Goal: Navigation & Orientation: Find specific page/section

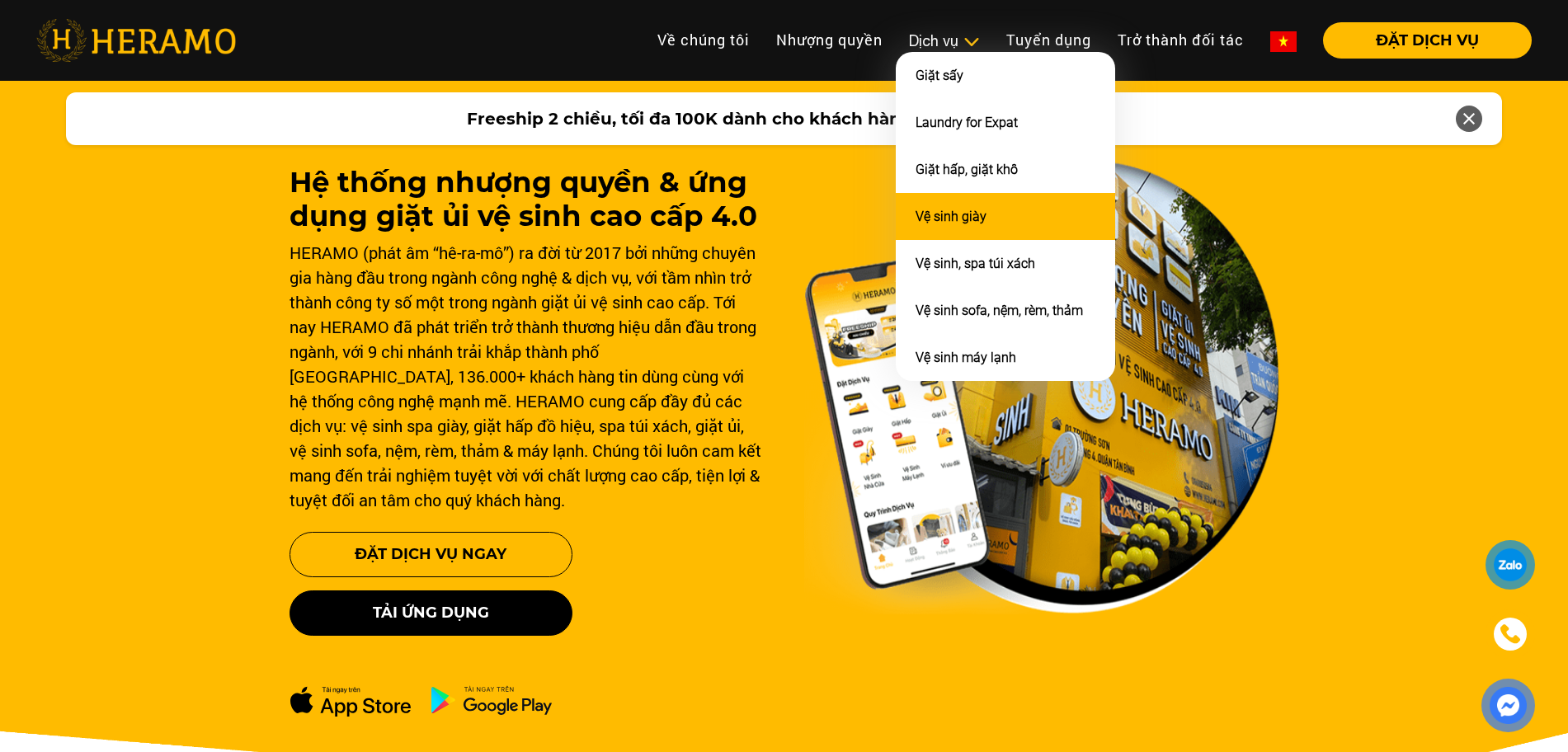
click at [942, 204] on li "Vệ sinh giày" at bounding box center [1005, 216] width 220 height 47
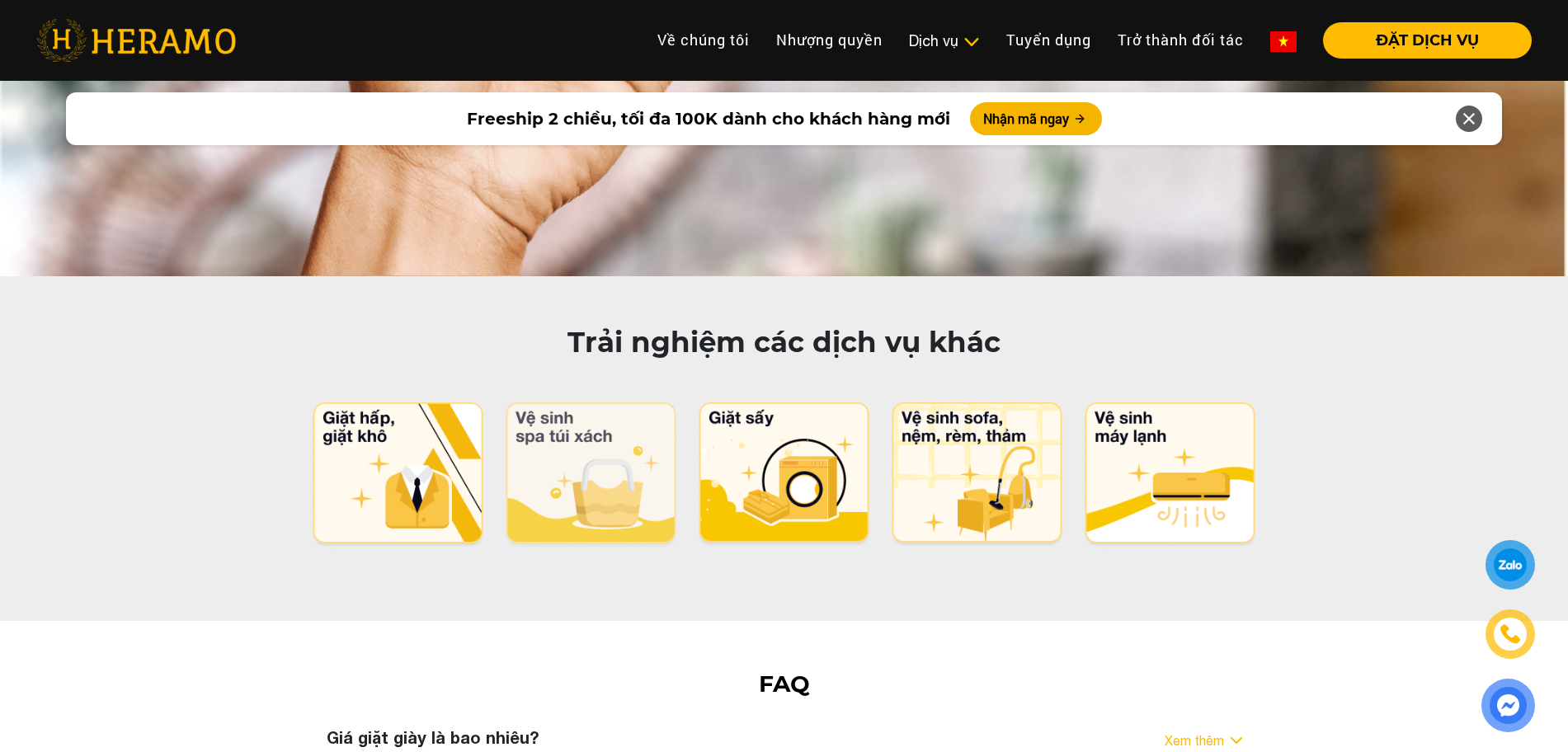
scroll to position [8145, 0]
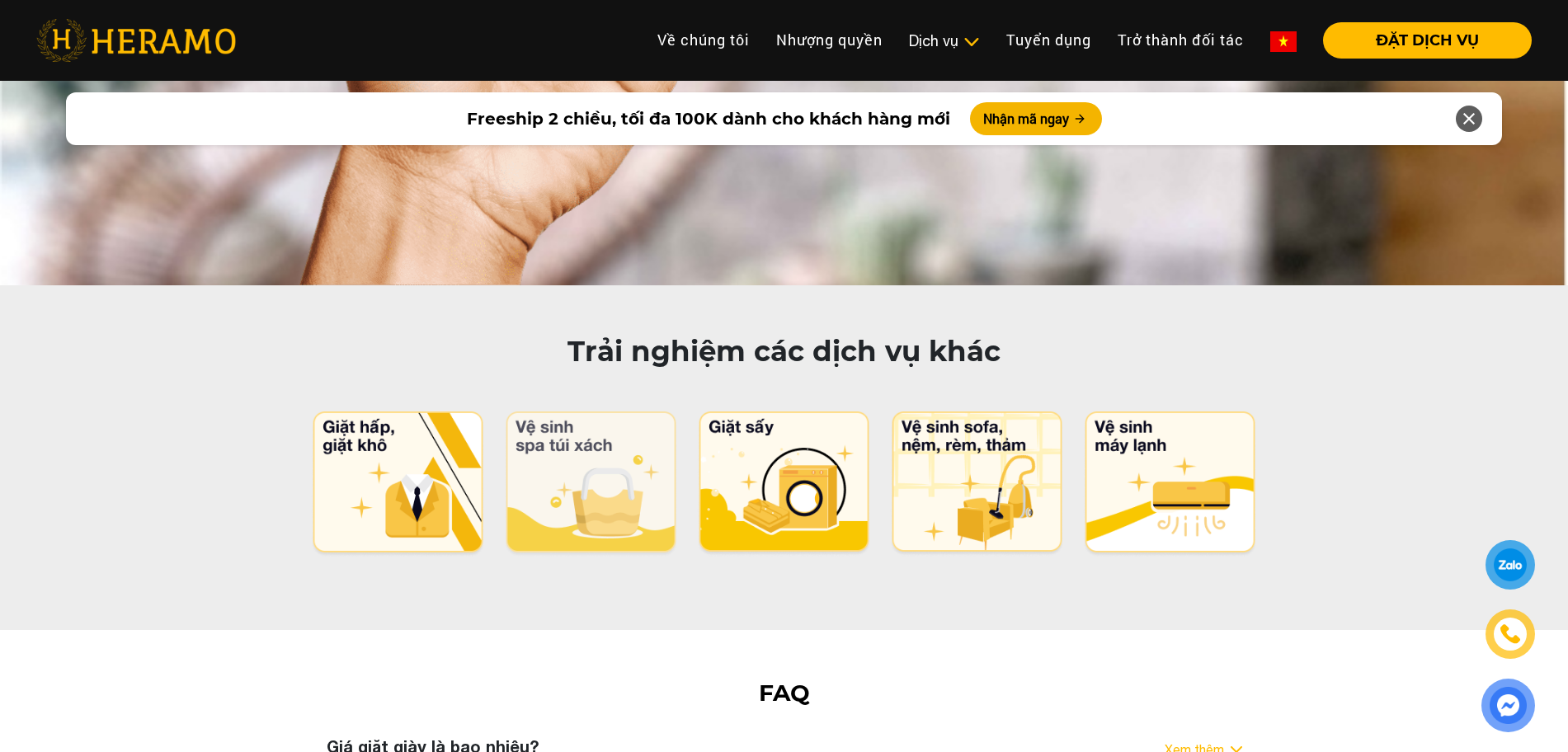
click at [586, 411] on img at bounding box center [591, 484] width 174 height 146
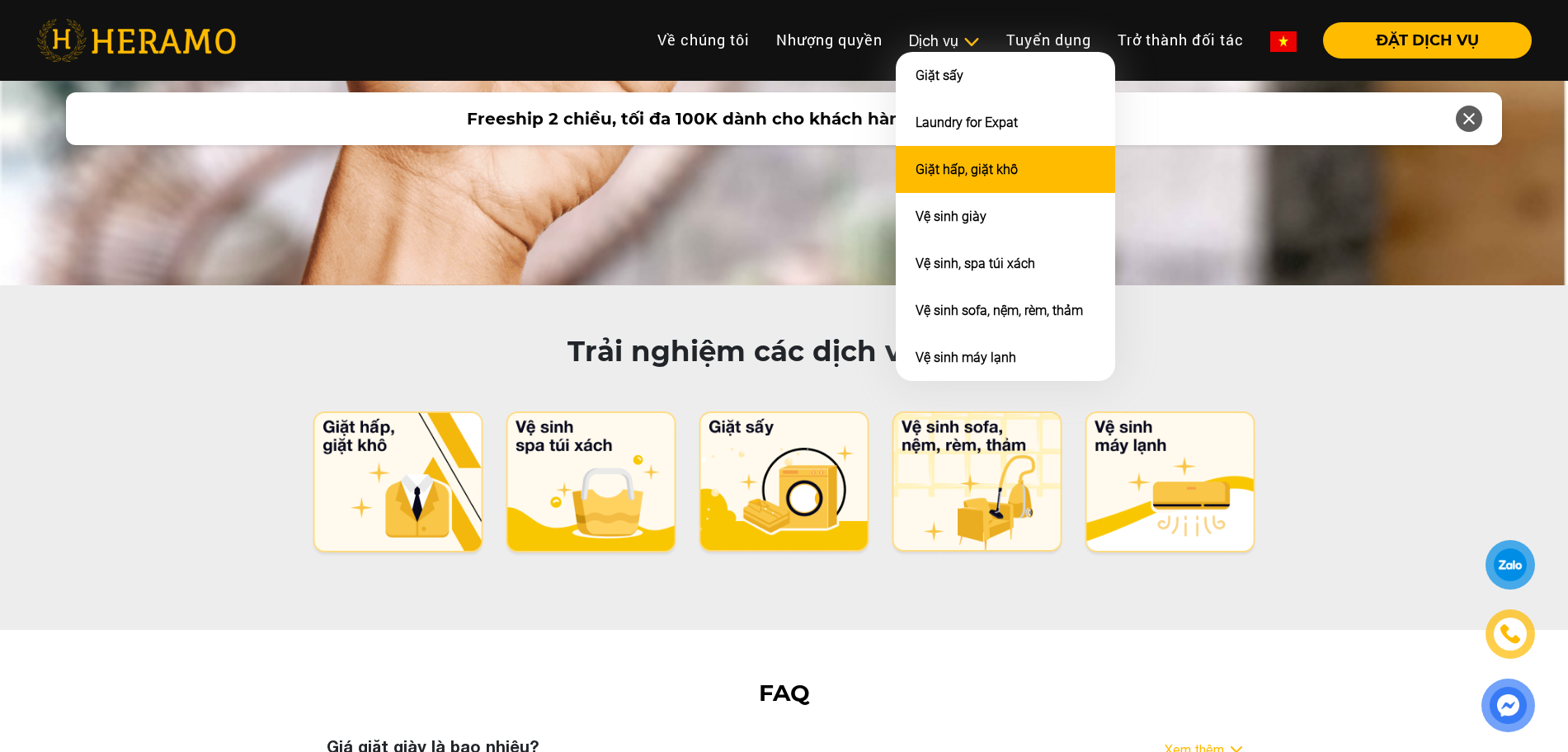
click at [948, 171] on link "Giặt hấp, giặt khô" at bounding box center [966, 169] width 102 height 15
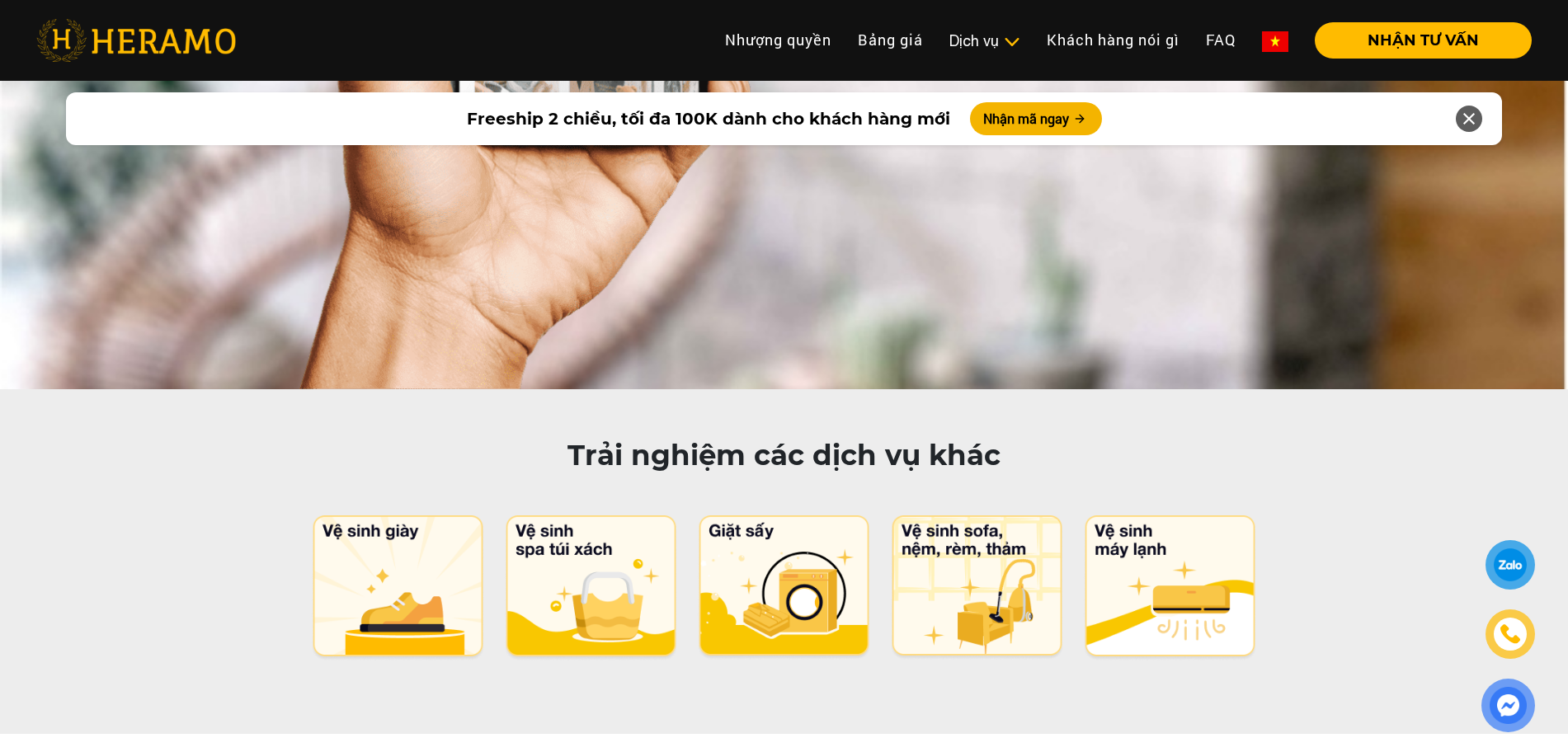
scroll to position [7985, 0]
